Goal: Complete application form: Complete application form

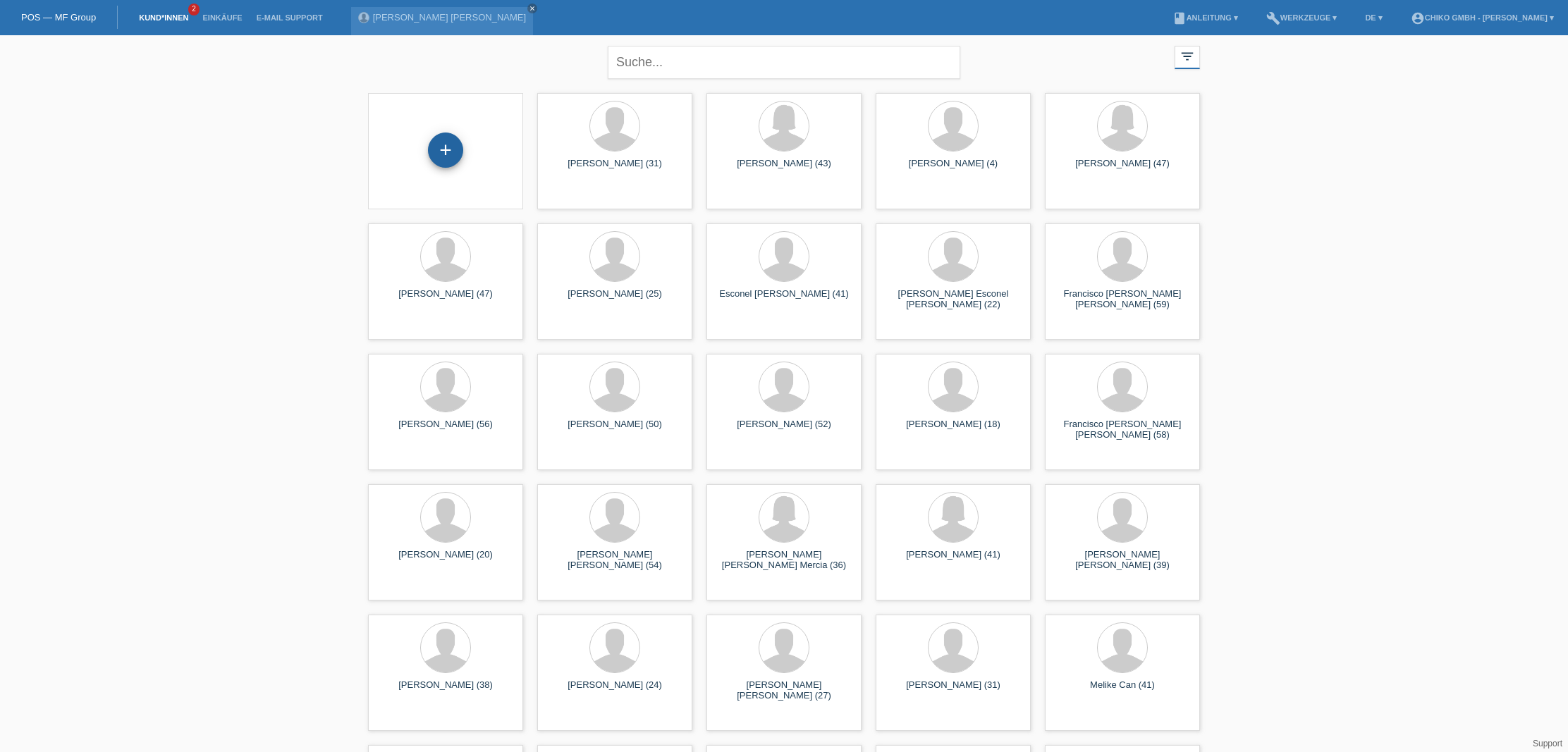
click at [450, 142] on div "+" at bounding box center [446, 150] width 35 height 35
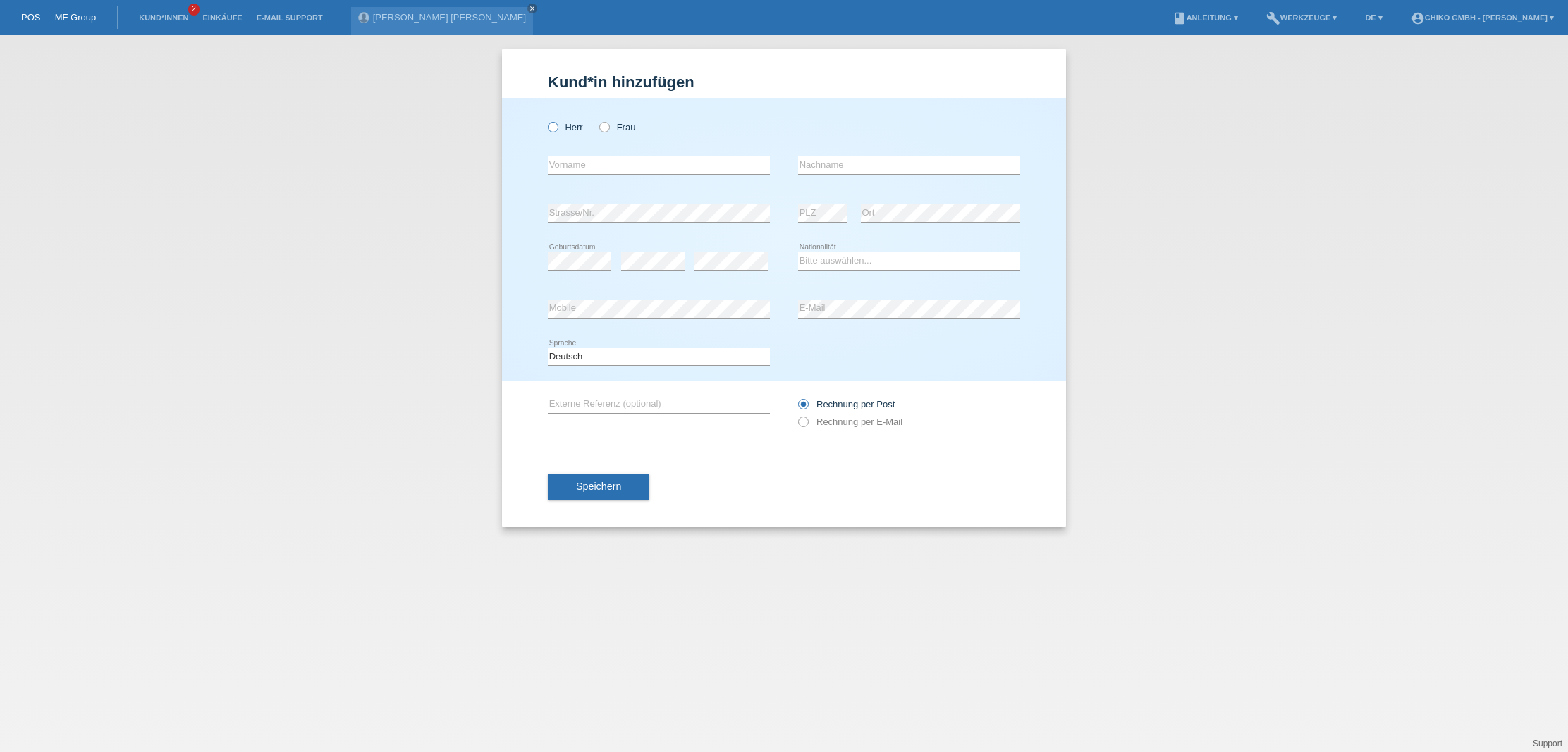
click at [569, 130] on label "Herr" at bounding box center [566, 127] width 35 height 10
click at [557, 130] on input "Herr" at bounding box center [553, 127] width 9 height 9
radio input "true"
type input "Maximilian"
type input "Burczyk"
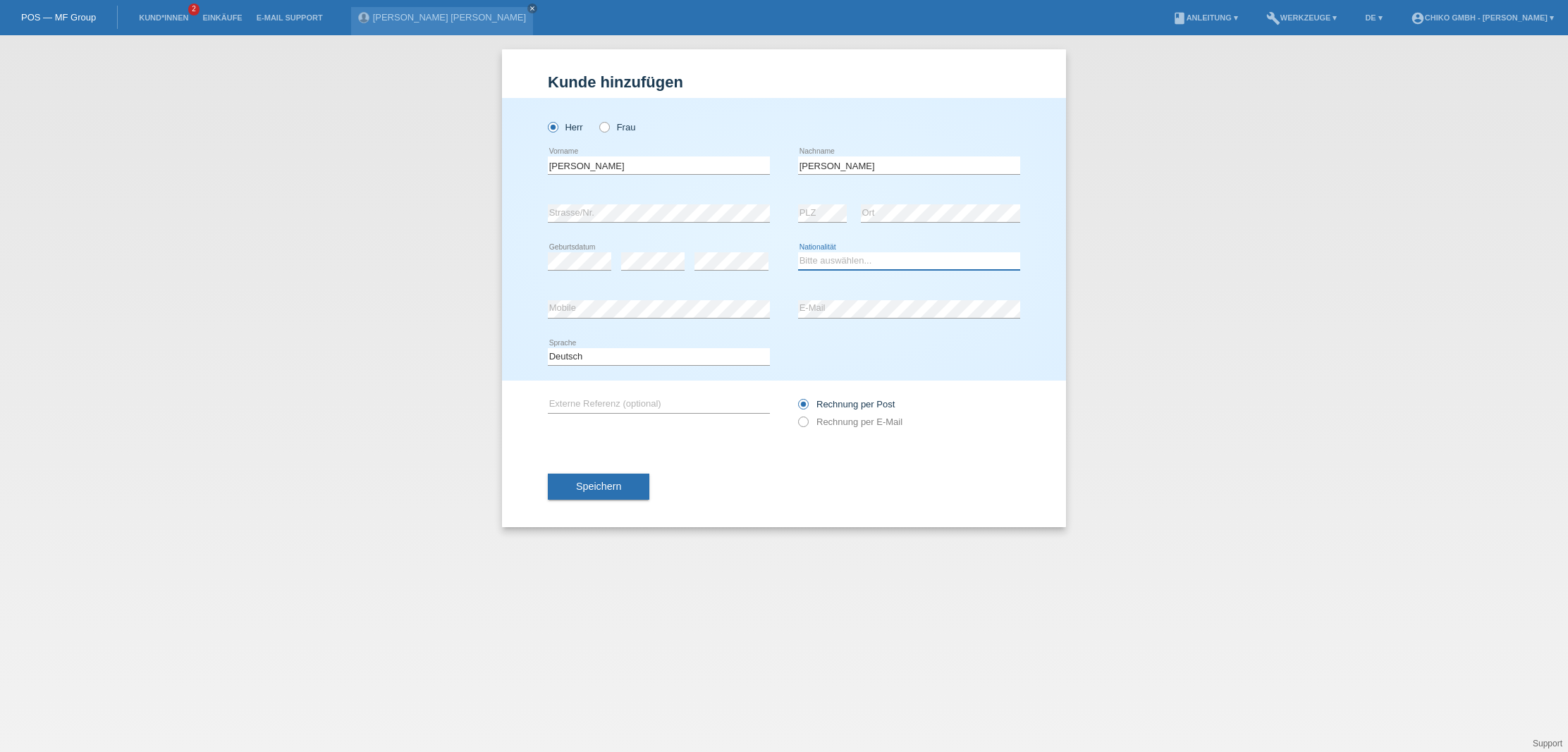
select select "PL"
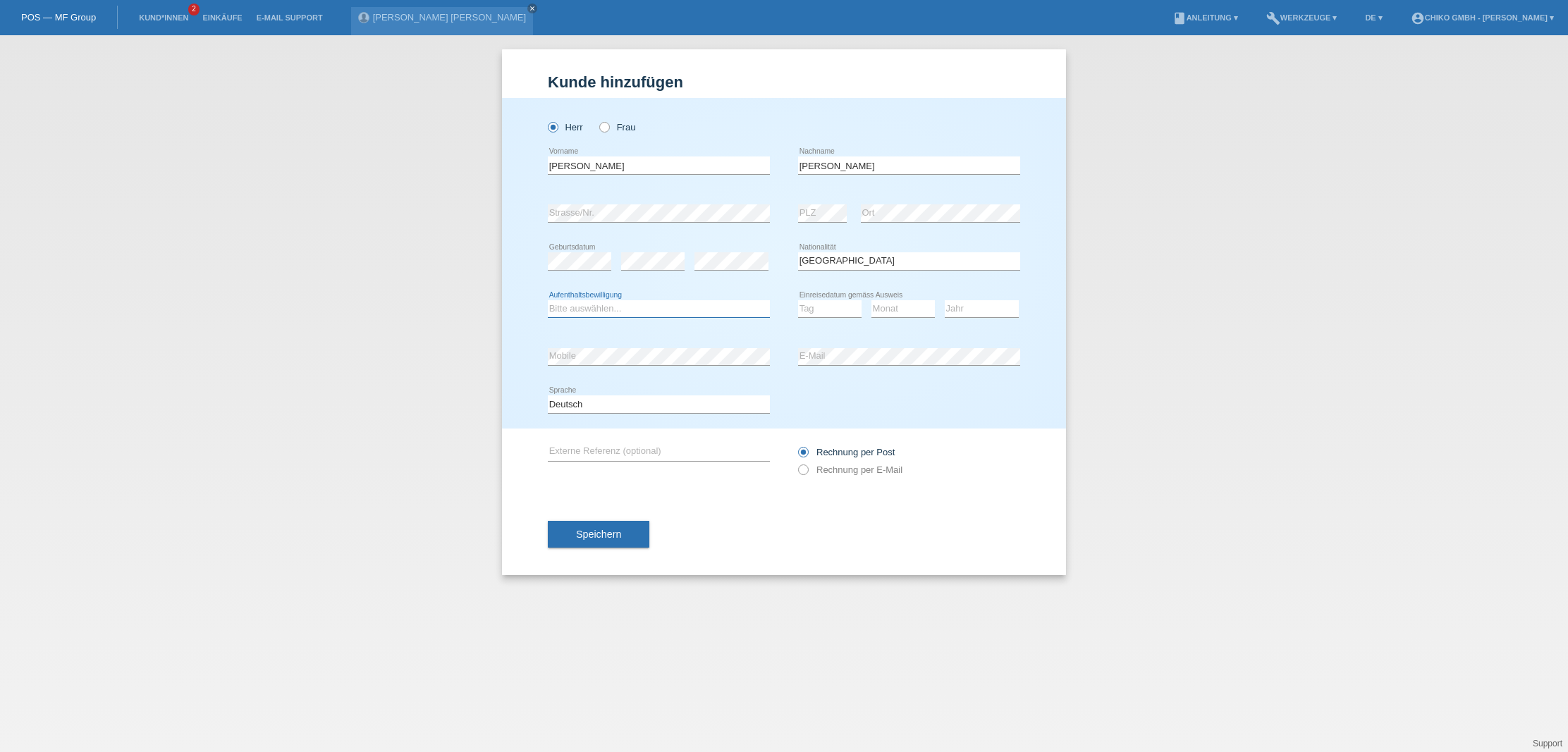
select select "B"
select select "20"
select select "02"
select select "2011"
click at [901, 412] on div "Deutsch Français Italiano English error Sprache" at bounding box center [784, 403] width 473 height 48
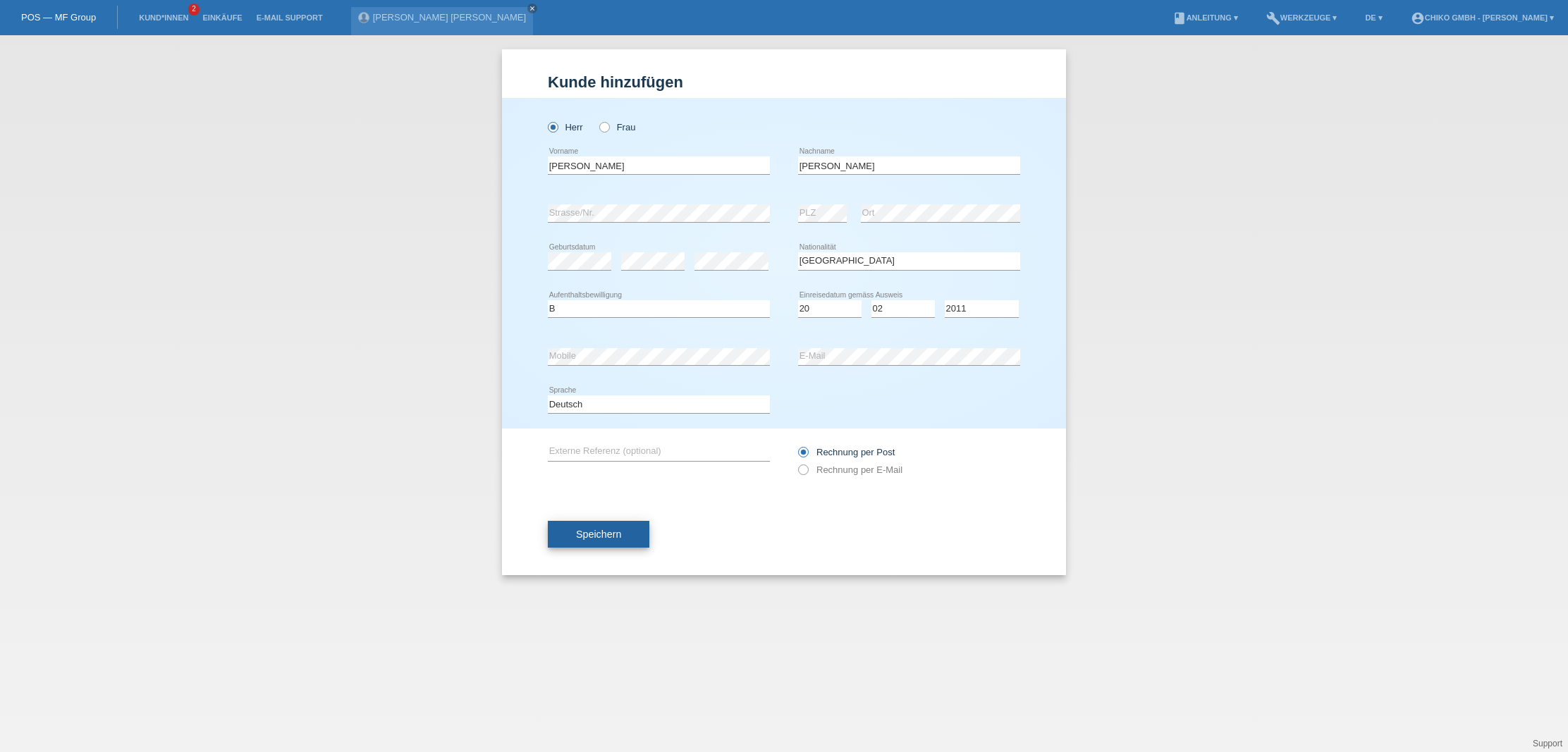
click at [612, 545] on button "Speichern" at bounding box center [598, 534] width 102 height 27
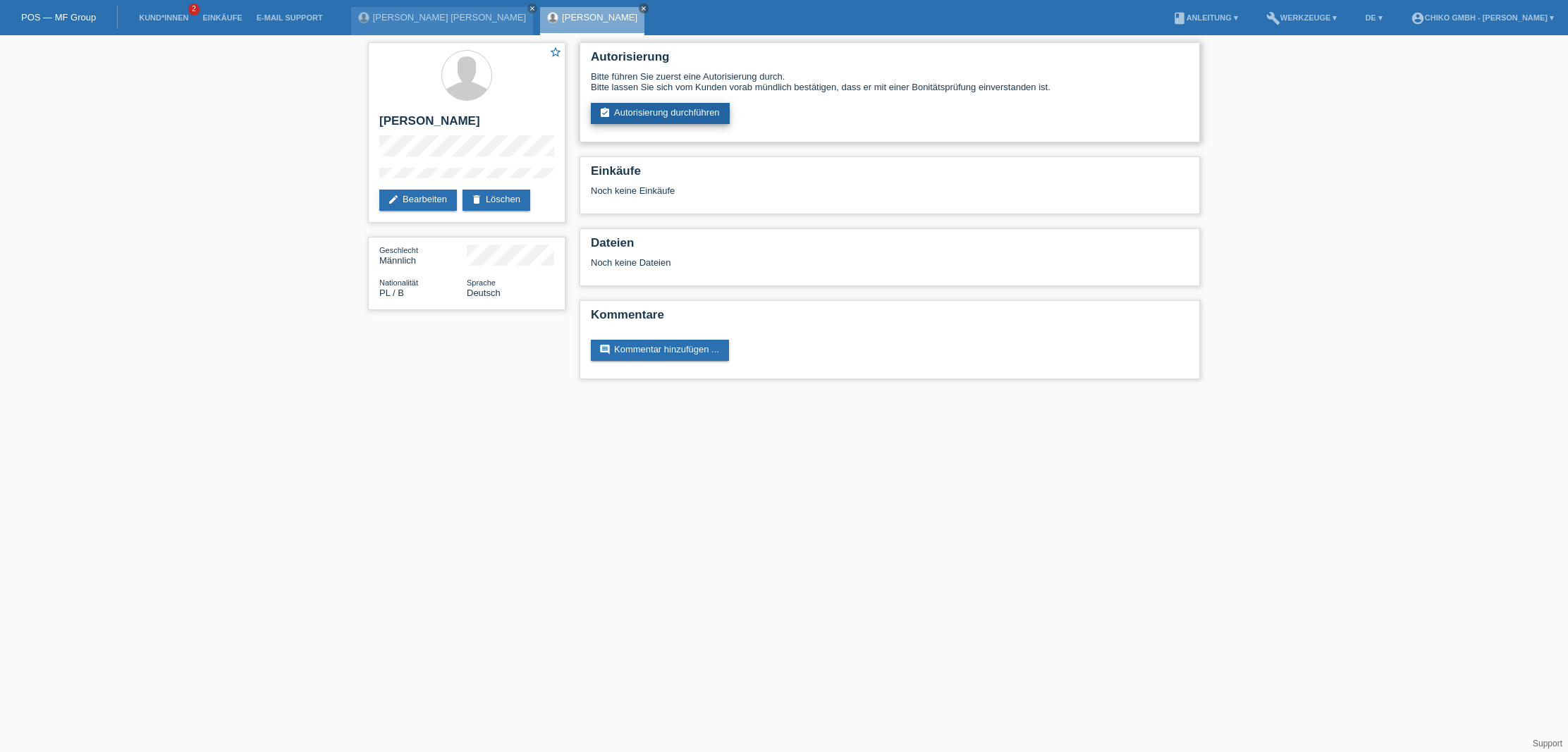
click at [640, 115] on link "assignment_turned_in Autorisierung durchführen" at bounding box center [660, 113] width 139 height 21
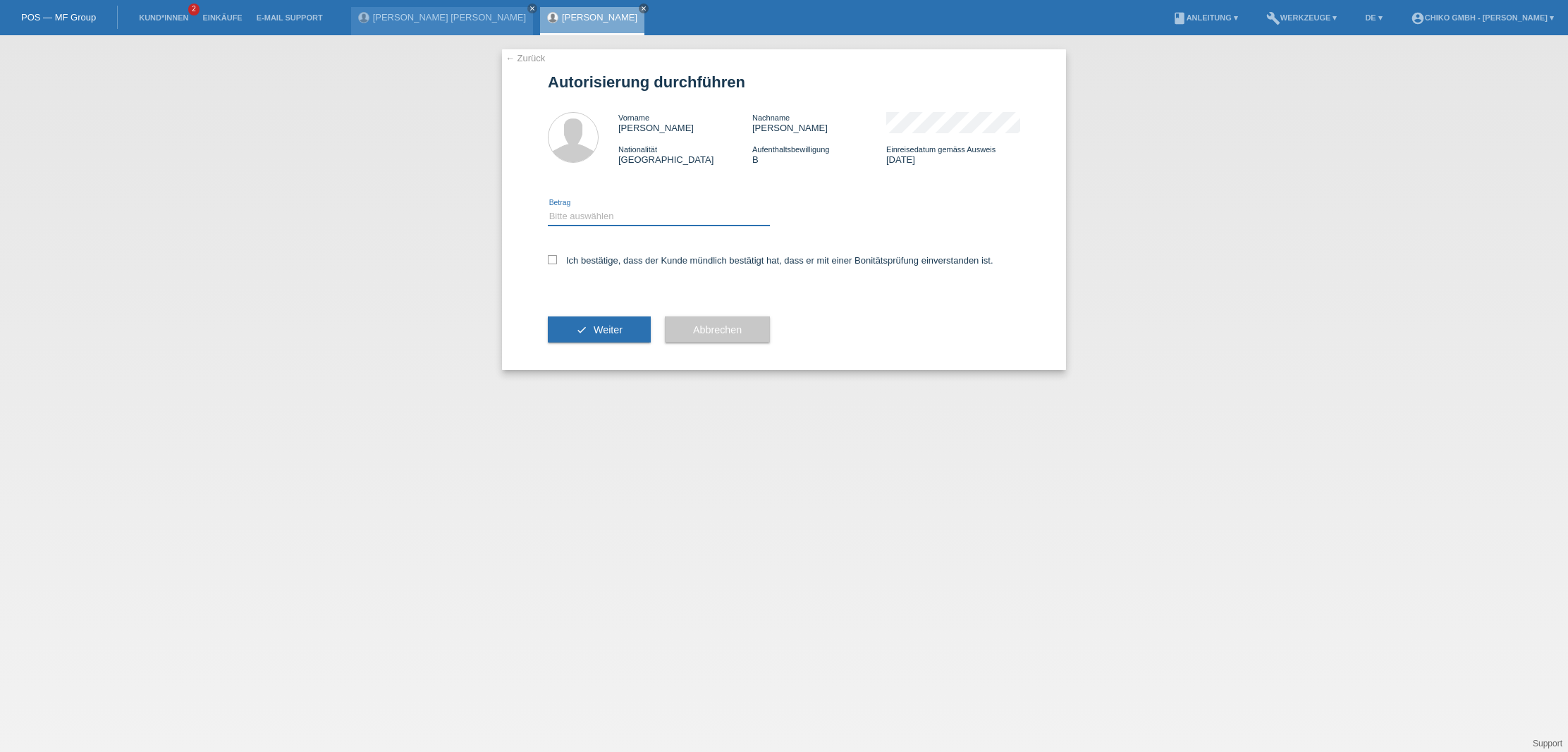
select select "2"
click at [556, 257] on icon at bounding box center [553, 260] width 9 height 9
click at [556, 257] on input "Ich bestätige, dass der Kunde mündlich bestätigt hat, dass er mit einer Bonität…" at bounding box center [553, 260] width 9 height 9
checkbox input "true"
click at [614, 334] on span "Weiter" at bounding box center [608, 330] width 29 height 11
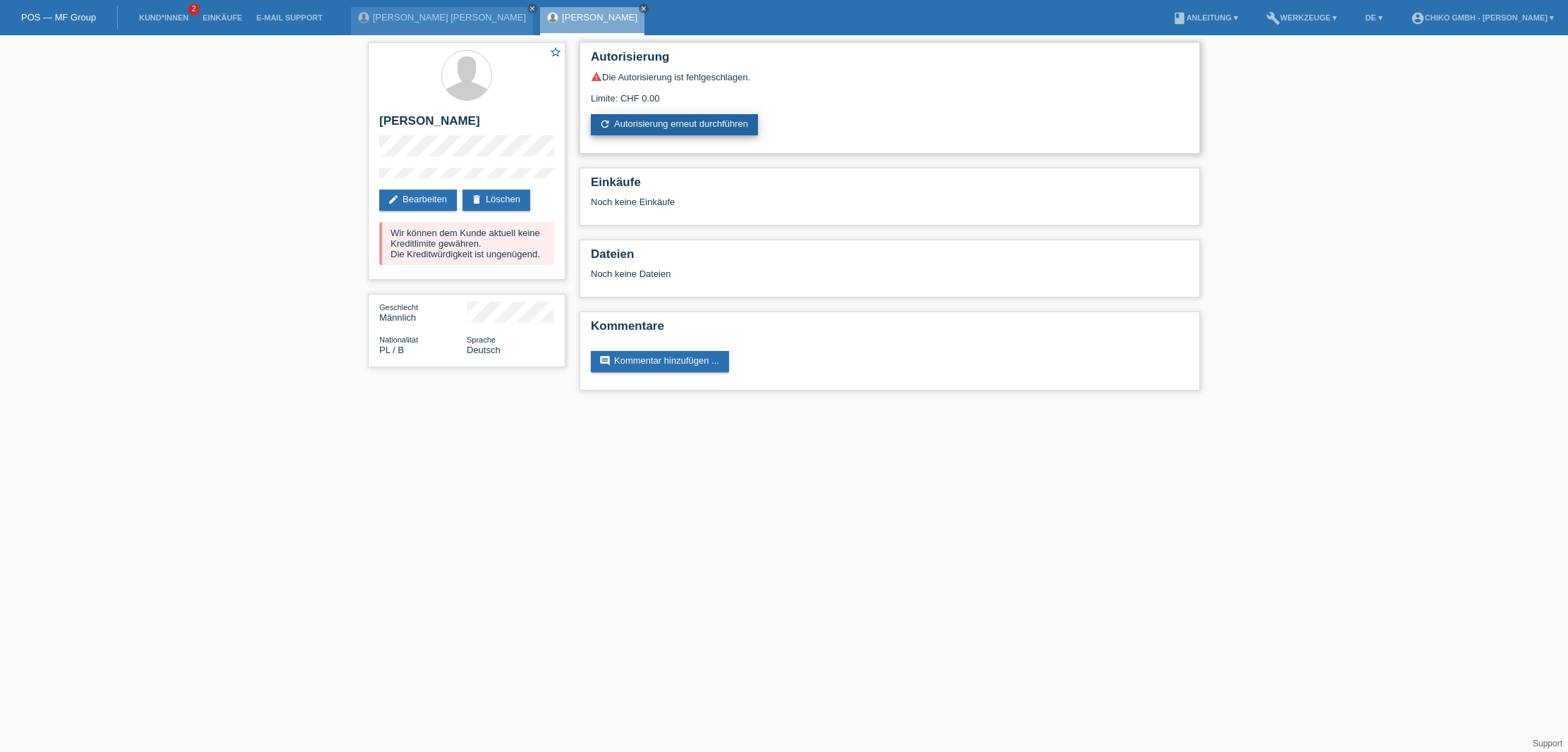
click at [665, 130] on link "refresh Autorisierung erneut durchführen" at bounding box center [674, 125] width 167 height 21
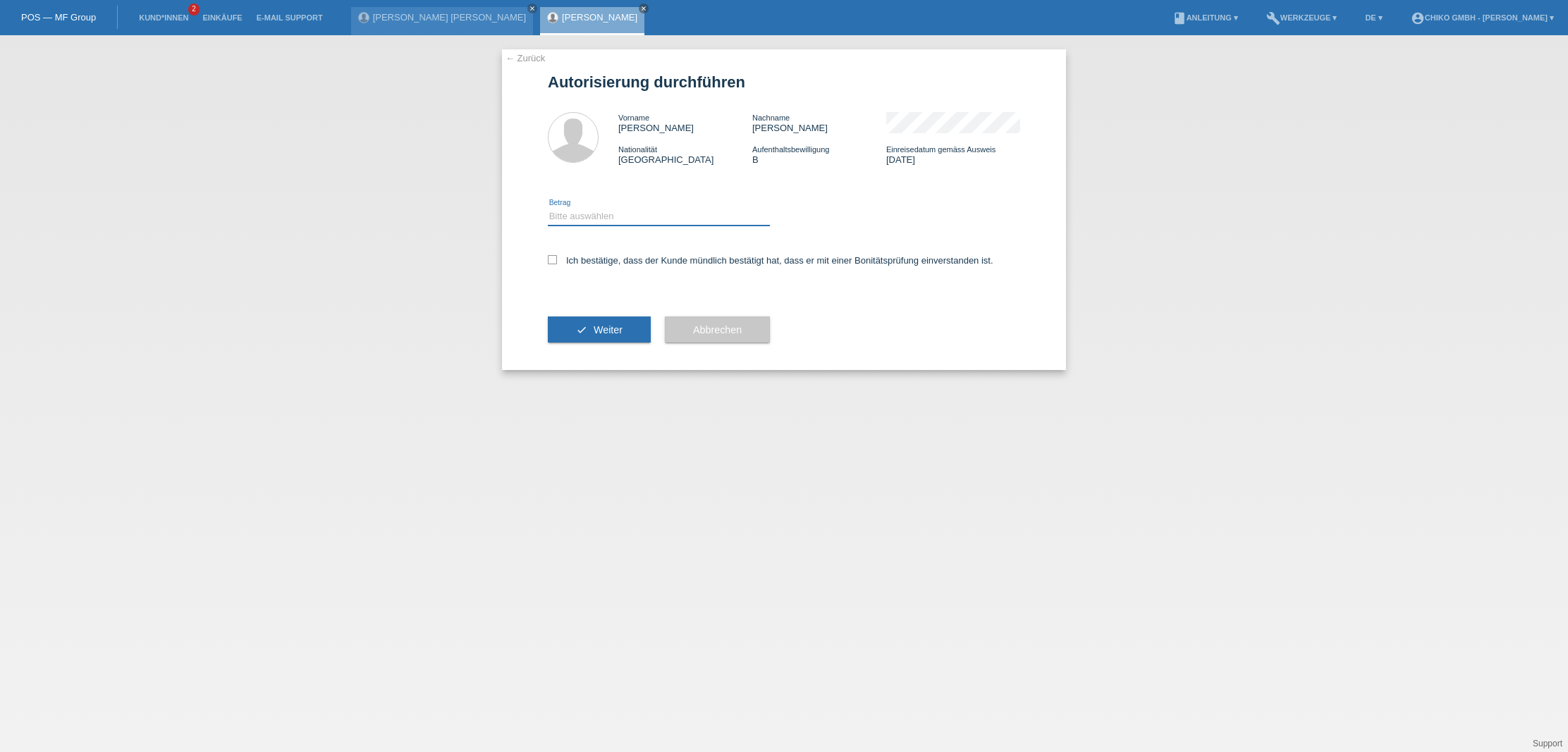
select select "3"
drag, startPoint x: 550, startPoint y: 253, endPoint x: 562, endPoint y: 263, distance: 15.6
click at [551, 253] on div "Ich bestätige, dass der Kunde mündlich bestätigt hat, dass er mit einer Bonität…" at bounding box center [784, 265] width 473 height 48
click at [548, 257] on icon at bounding box center [553, 260] width 9 height 9
click at [548, 257] on input "Ich bestätige, dass der Kunde mündlich bestätigt hat, dass er mit einer Bonität…" at bounding box center [553, 260] width 9 height 9
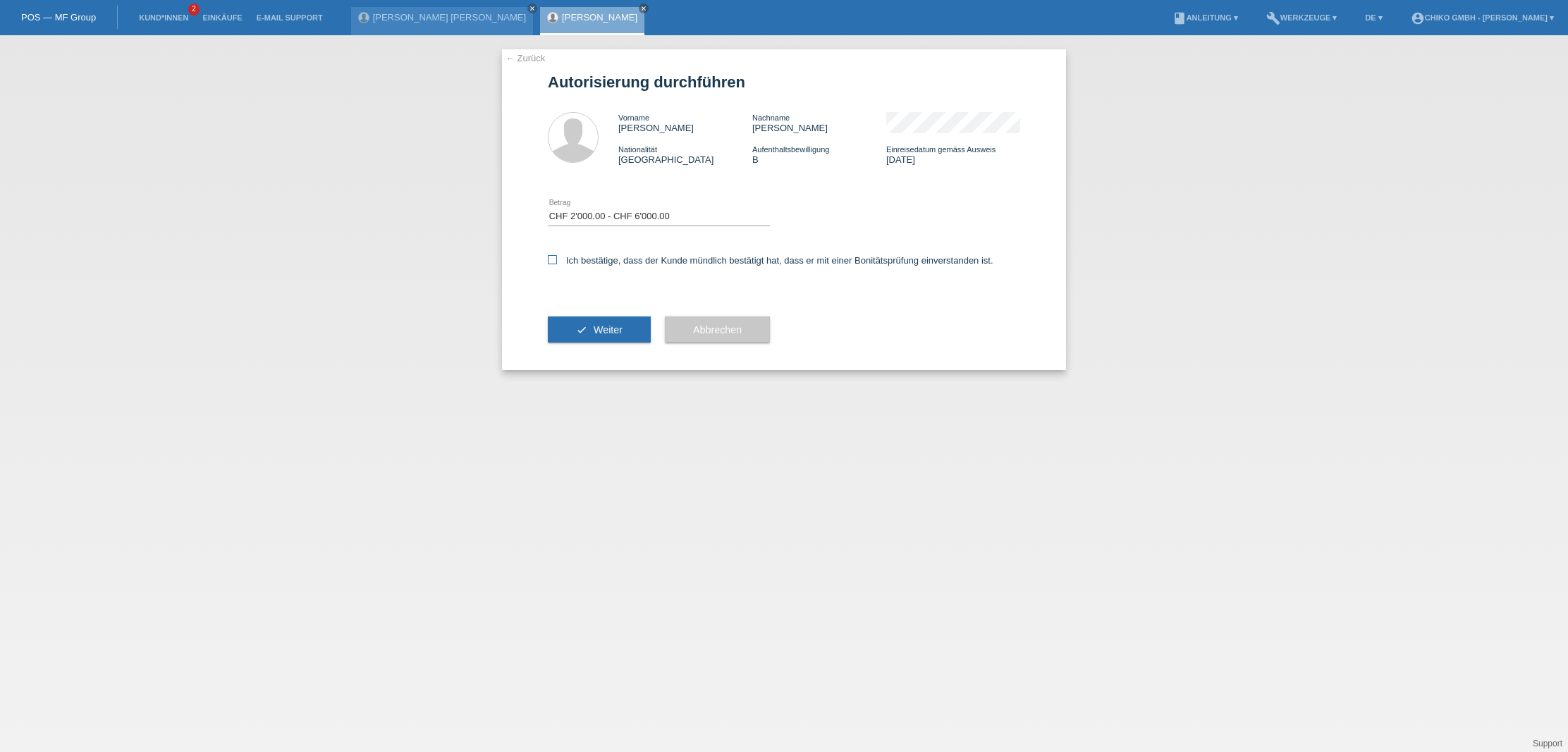
checkbox input "true"
click at [600, 338] on button "check Weiter" at bounding box center [599, 330] width 103 height 27
